Goal: Task Accomplishment & Management: Use online tool/utility

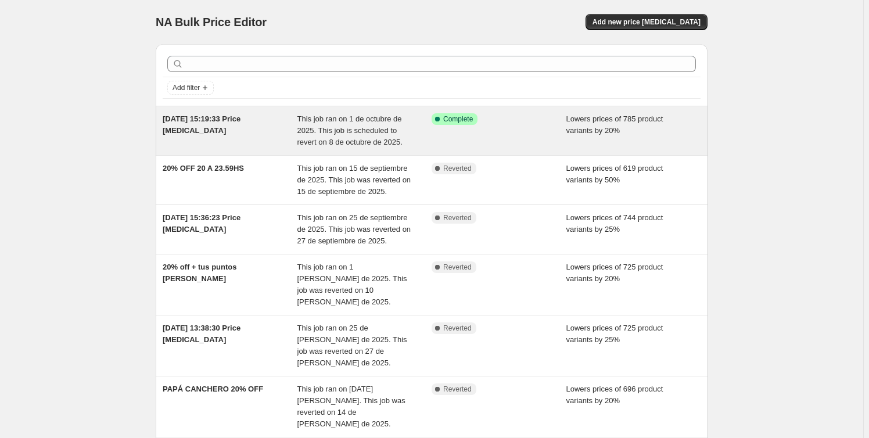
click at [261, 127] on div "[DATE] 15:19:33 Price [MEDICAL_DATA]" at bounding box center [230, 130] width 135 height 35
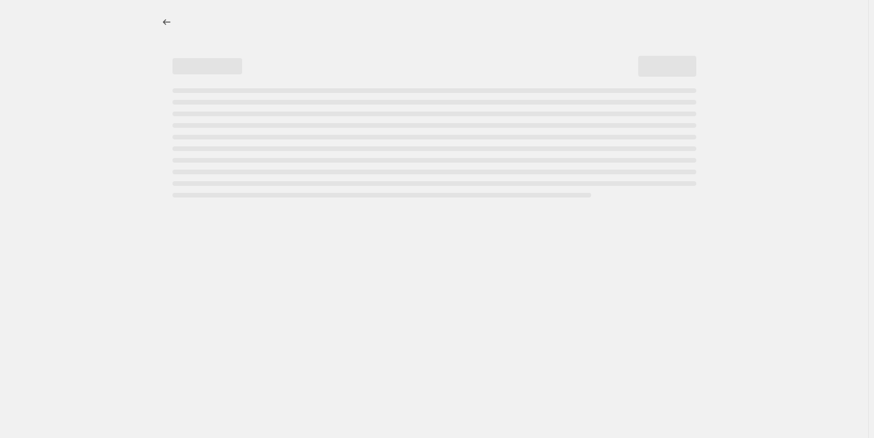
select select "percentage"
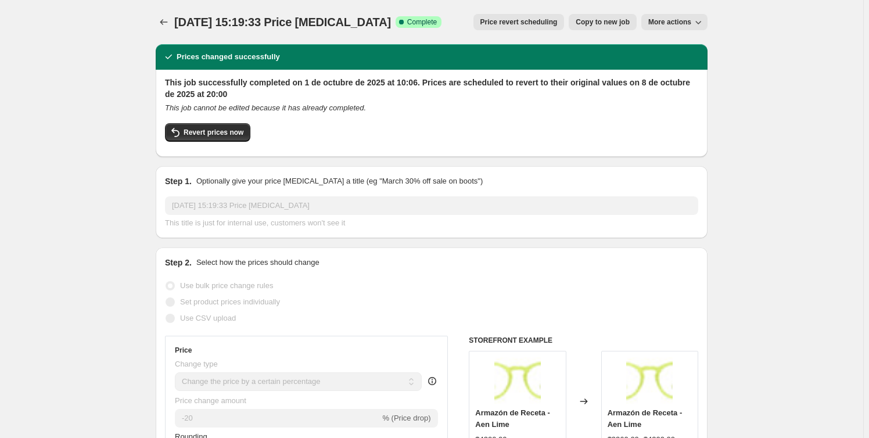
click at [682, 22] on span "More actions" at bounding box center [669, 21] width 43 height 9
click at [405, 129] on div "Revert prices now" at bounding box center [431, 135] width 533 height 24
click at [164, 21] on icon "Price change jobs" at bounding box center [164, 22] width 8 height 6
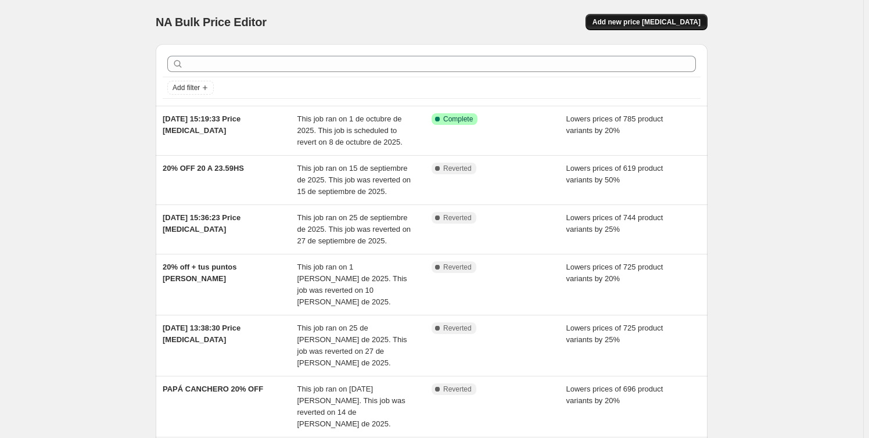
click at [663, 20] on span "Add new price [MEDICAL_DATA]" at bounding box center [646, 21] width 108 height 9
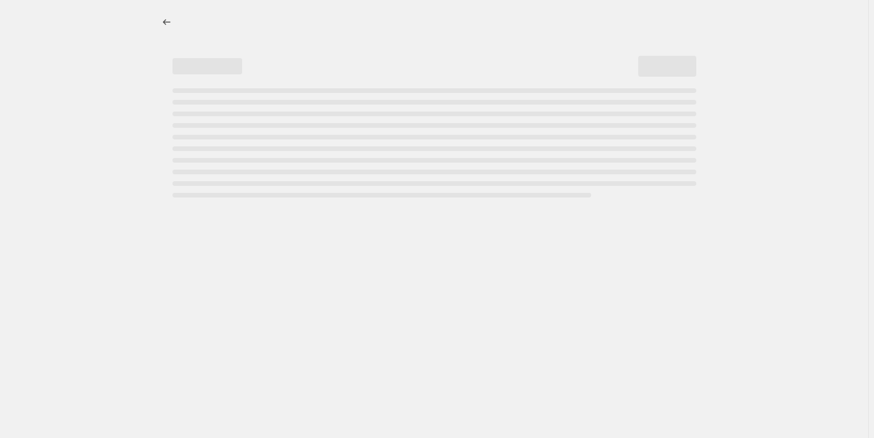
select select "percentage"
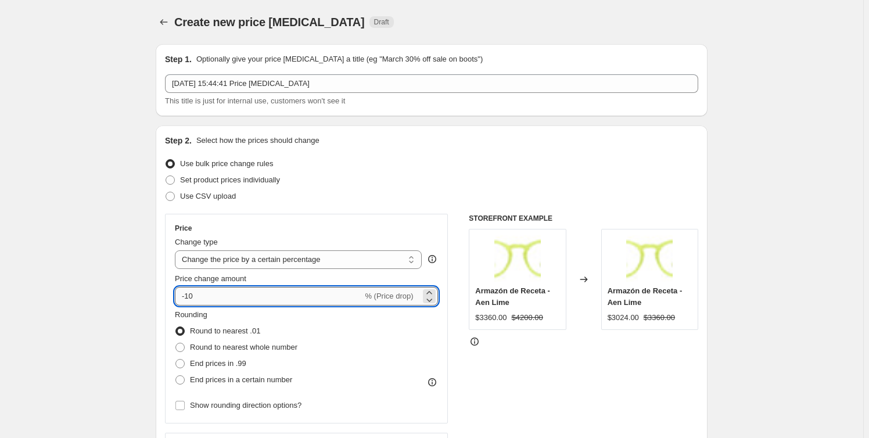
click at [204, 299] on input "-10" at bounding box center [269, 296] width 188 height 19
type input "-1"
type input "-20"
click at [352, 182] on div "Set product prices individually" at bounding box center [431, 180] width 533 height 16
click at [223, 348] on span "Round to nearest whole number" at bounding box center [243, 347] width 107 height 9
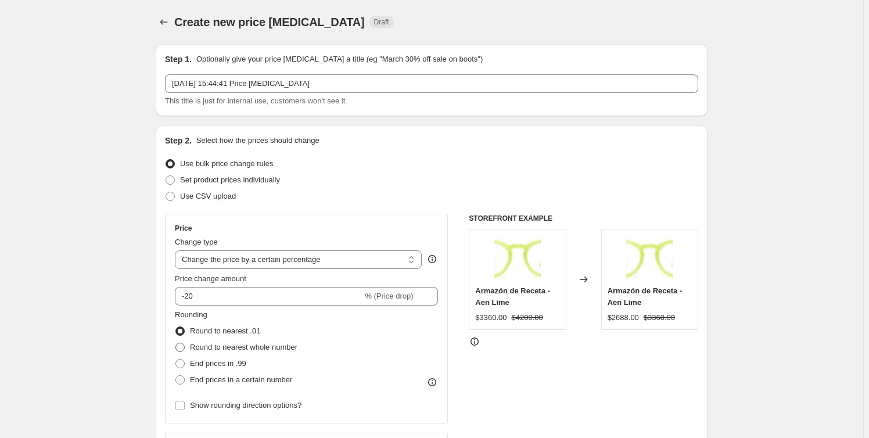
click at [176, 343] on input "Round to nearest whole number" at bounding box center [175, 343] width 1 height 1
radio input "true"
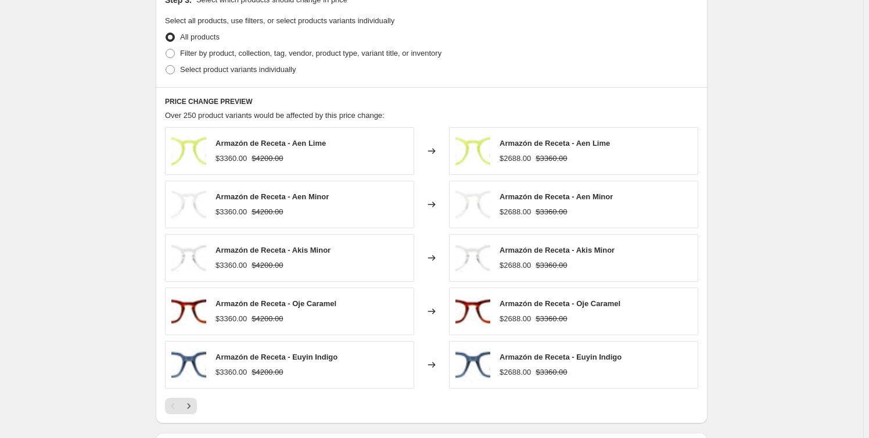
scroll to position [722, 0]
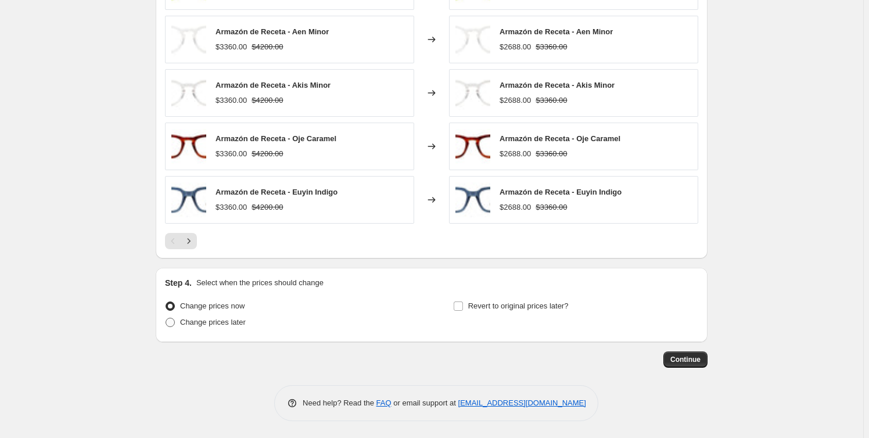
click at [232, 323] on span "Change prices later" at bounding box center [213, 322] width 66 height 9
click at [166, 318] on input "Change prices later" at bounding box center [165, 318] width 1 height 1
radio input "true"
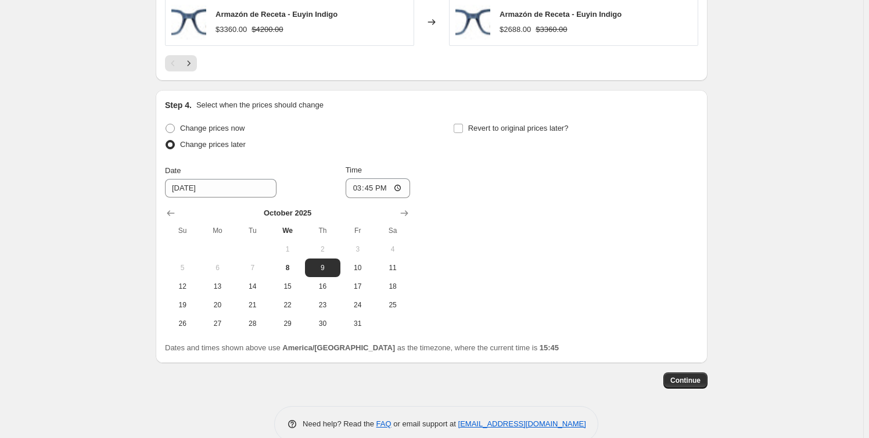
scroll to position [921, 0]
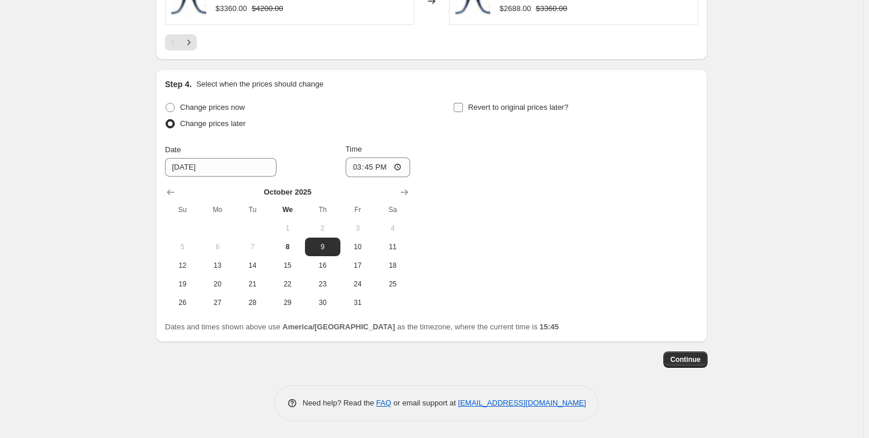
click at [485, 108] on span "Revert to original prices later?" at bounding box center [518, 107] width 100 height 9
click at [463, 108] on input "Revert to original prices later?" at bounding box center [458, 107] width 9 height 9
checkbox input "true"
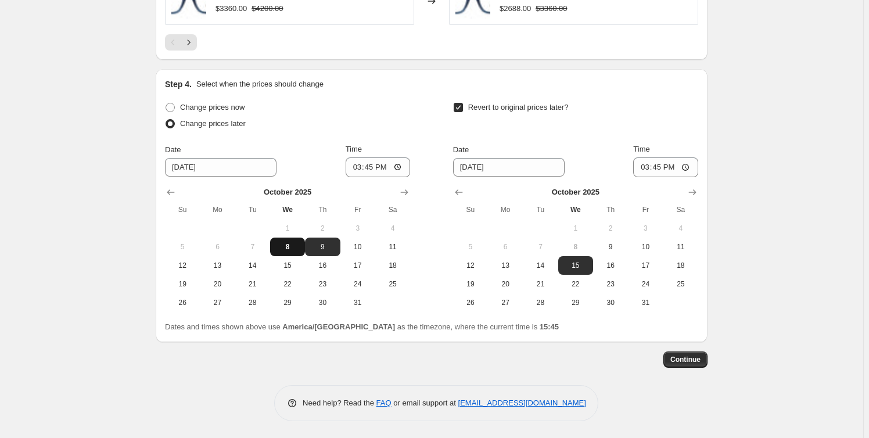
click at [298, 247] on span "8" at bounding box center [288, 246] width 26 height 9
type input "[DATE]"
click at [373, 171] on input "15:45" at bounding box center [378, 167] width 65 height 20
type input "20:00"
click at [386, 135] on div "Change prices now Change prices later Date [DATE] Time 20:00 [DATE] Su Mo Tu We…" at bounding box center [287, 205] width 245 height 213
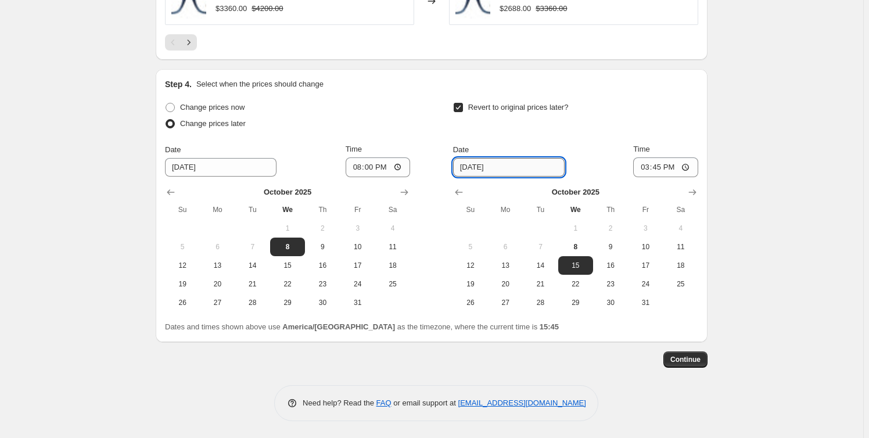
click at [479, 168] on input "[DATE]" at bounding box center [508, 167] width 111 height 19
click at [606, 247] on span "9" at bounding box center [611, 246] width 26 height 9
type input "[DATE]"
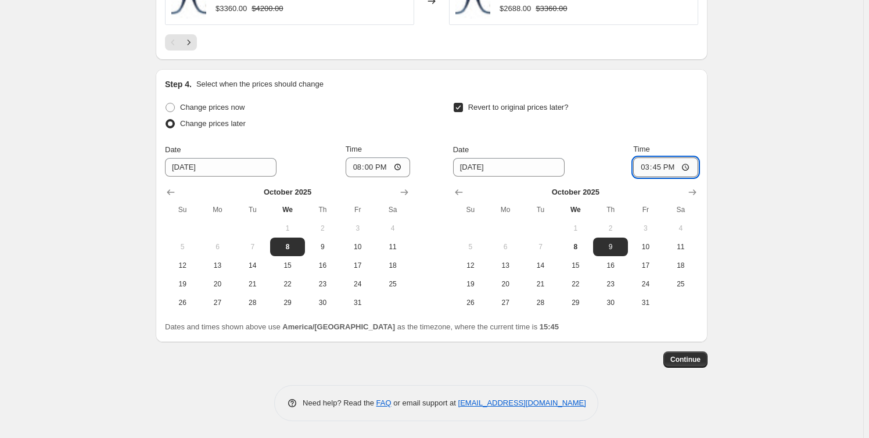
click at [661, 167] on input "15:45" at bounding box center [665, 167] width 65 height 20
type input "09:00"
click at [619, 107] on div "Revert to original prices later?" at bounding box center [575, 116] width 245 height 35
click at [679, 358] on span "Continue" at bounding box center [685, 359] width 30 height 9
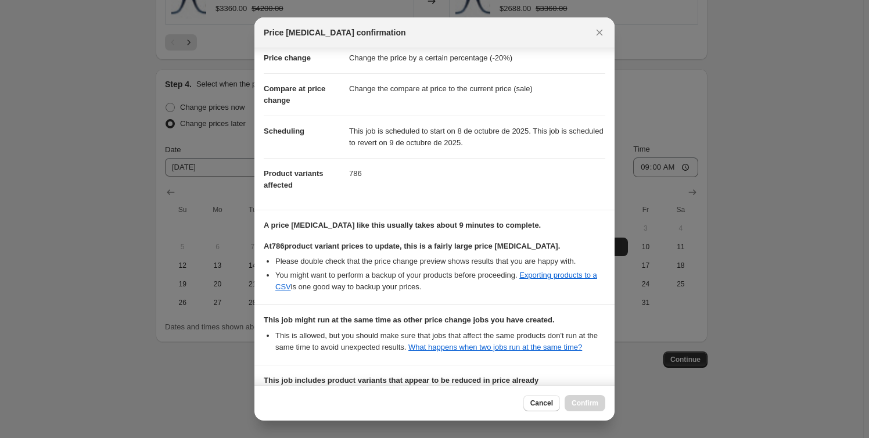
scroll to position [184, 0]
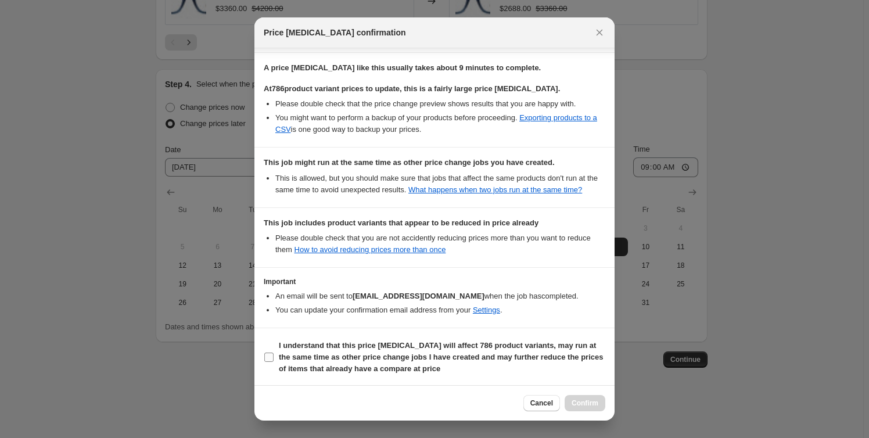
click at [272, 358] on input "I understand that this price [MEDICAL_DATA] will affect 786 product variants, m…" at bounding box center [268, 356] width 9 height 9
checkbox input "true"
click at [593, 405] on span "Confirm" at bounding box center [584, 402] width 27 height 9
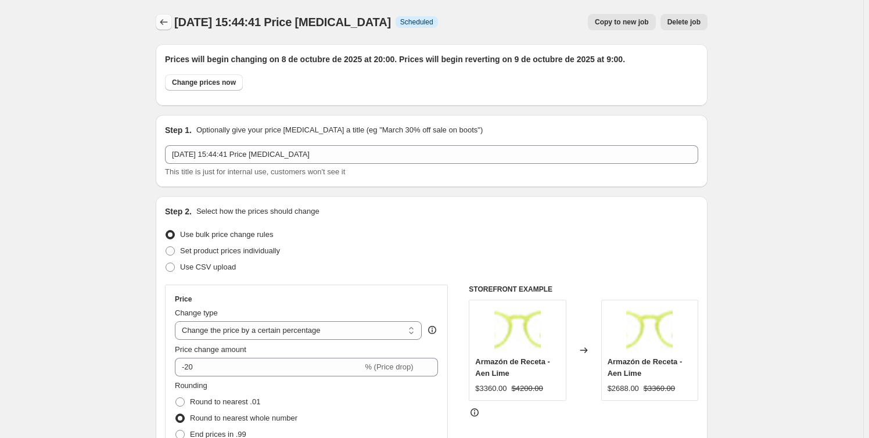
click at [166, 22] on icon "Price change jobs" at bounding box center [164, 22] width 12 height 12
